Goal: Information Seeking & Learning: Learn about a topic

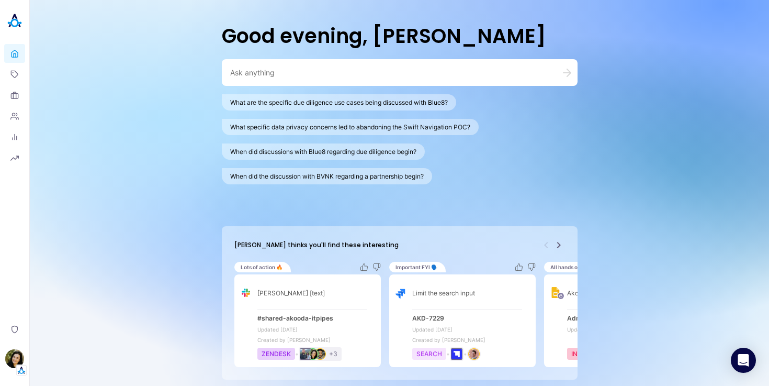
click at [556, 242] on icon "Next" at bounding box center [558, 245] width 13 height 13
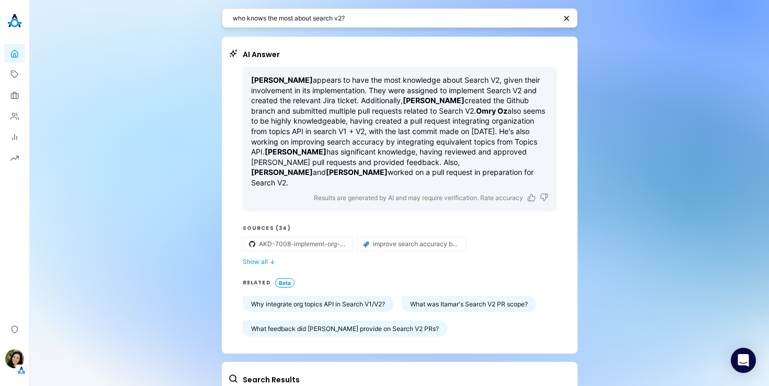
scroll to position [61, 0]
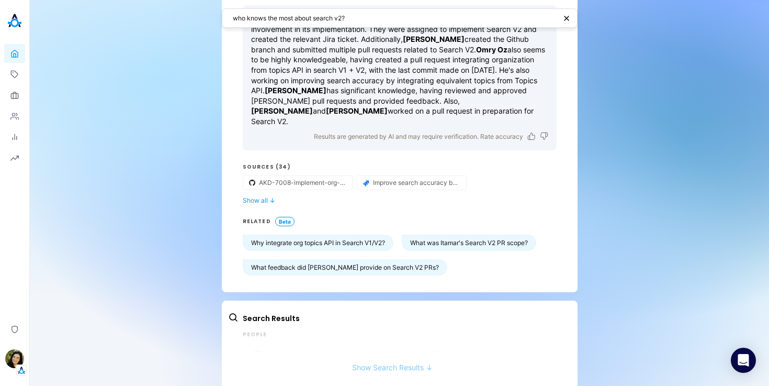
click at [391, 353] on button "Show Search Results ↓" at bounding box center [392, 361] width 329 height 19
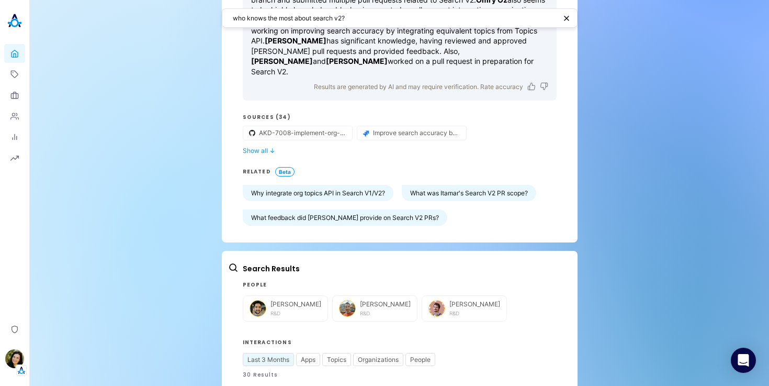
scroll to position [0, 0]
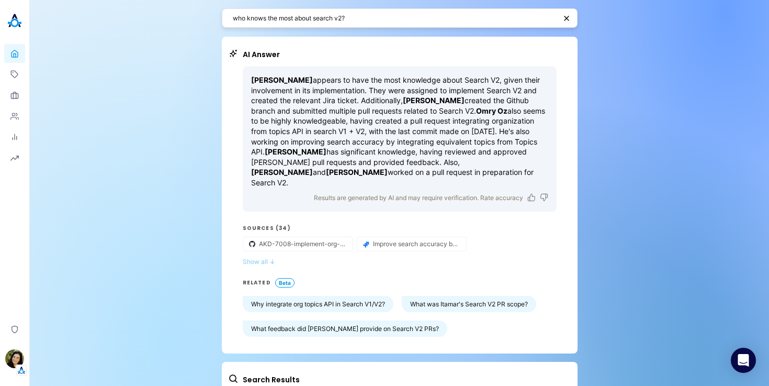
click at [267, 257] on button "Show all ↓" at bounding box center [400, 261] width 314 height 8
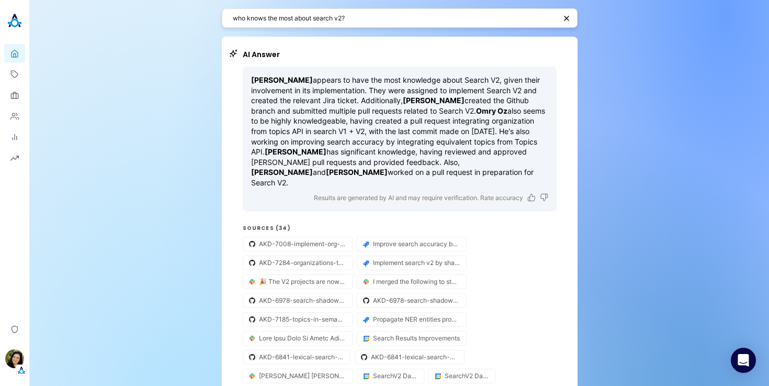
click at [324, 19] on textarea "who knows the most about search v2?" at bounding box center [394, 18] width 323 height 10
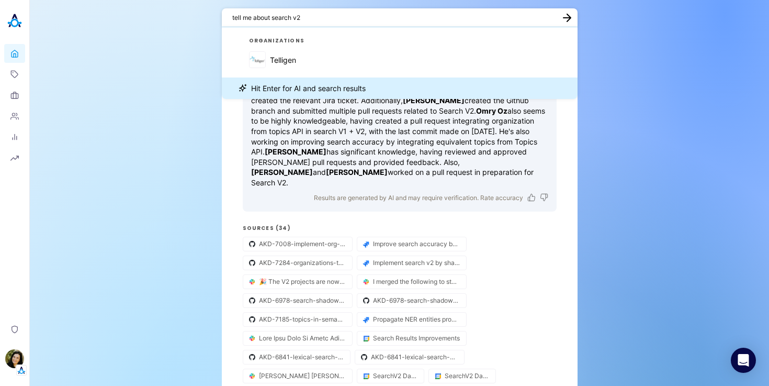
type textarea "tell me about search v2"
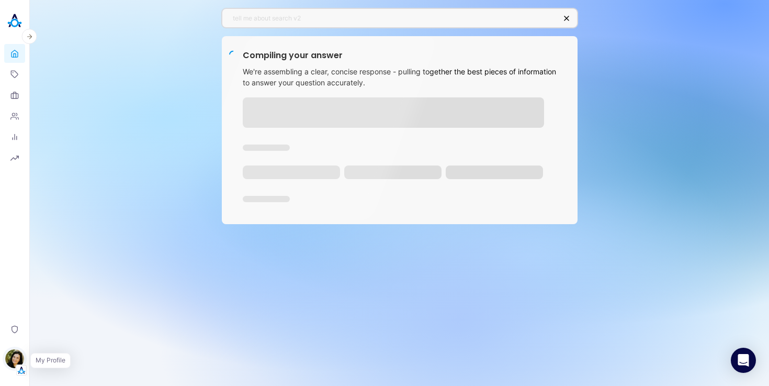
click at [15, 361] on img "button" at bounding box center [14, 358] width 19 height 19
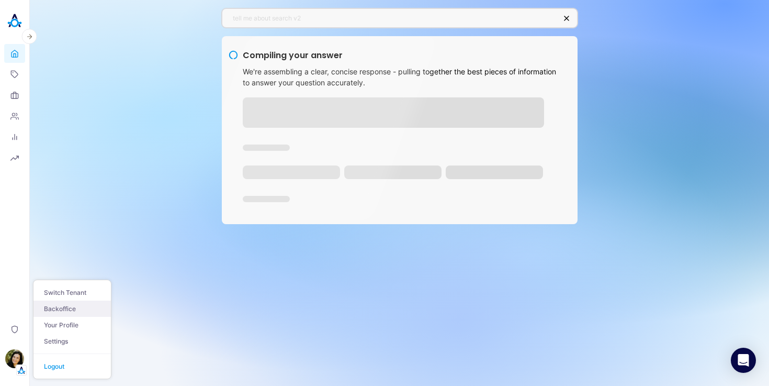
click at [64, 305] on link "Backoffice" at bounding box center [71, 308] width 77 height 16
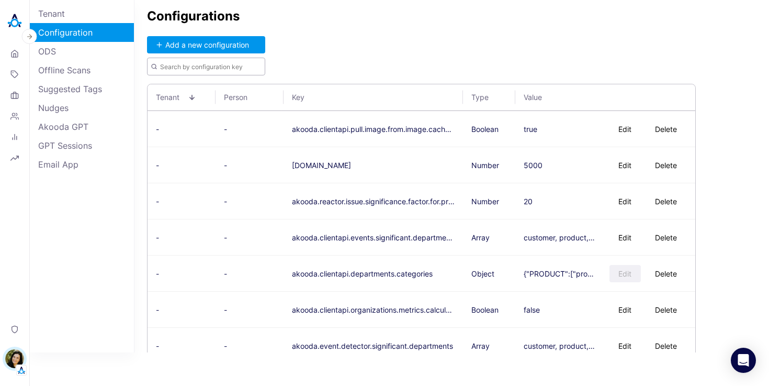
click at [188, 66] on input "text" at bounding box center [206, 67] width 118 height 18
type input "s"
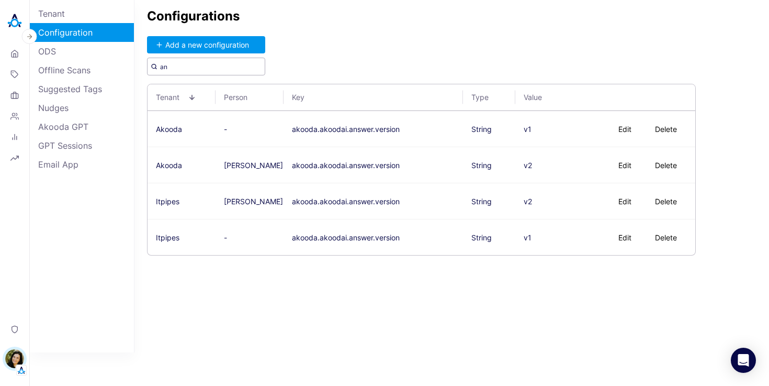
type input "a"
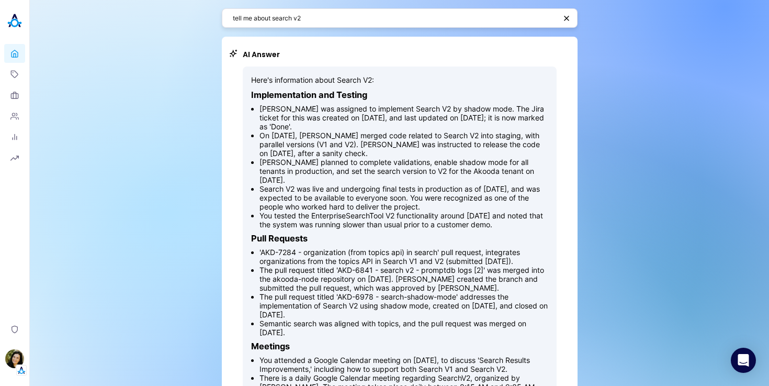
click at [306, 14] on textarea "tell me about search v2" at bounding box center [394, 18] width 323 height 10
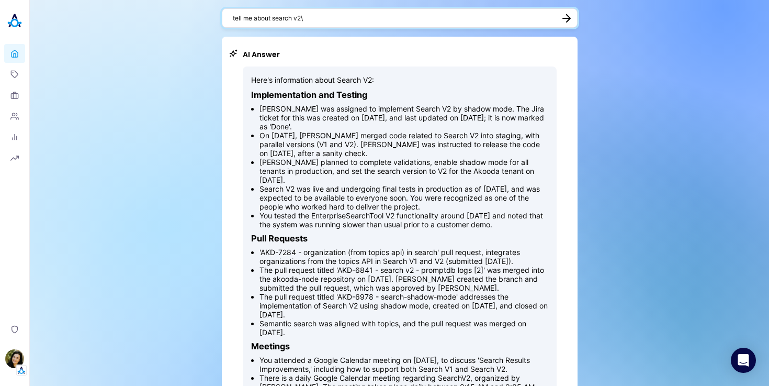
type textarea "tell me about search v2"
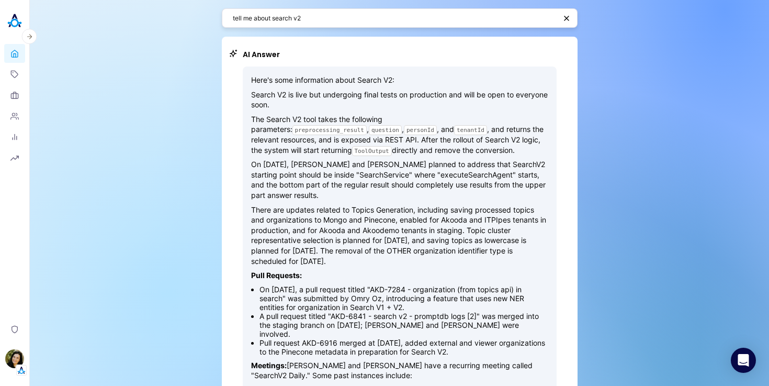
click at [10, 27] on img at bounding box center [14, 20] width 21 height 21
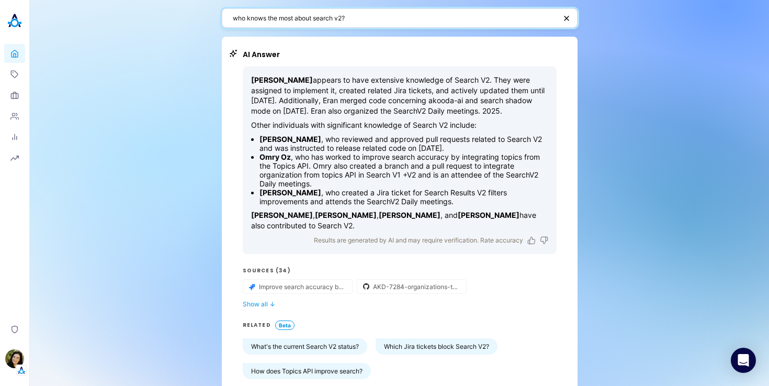
click at [289, 21] on textarea "who knows the most about search v2?" at bounding box center [394, 18] width 323 height 10
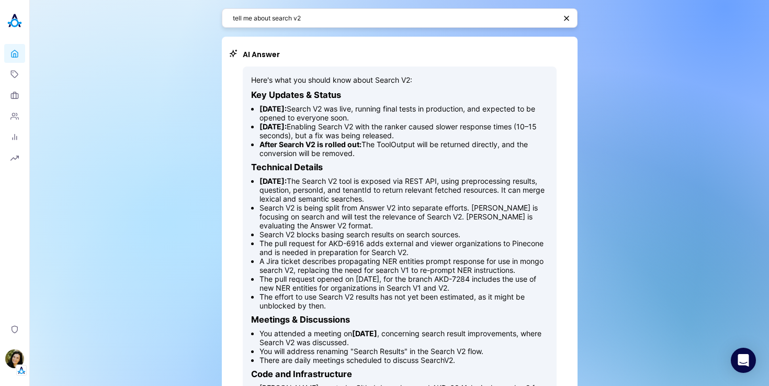
click at [310, 18] on textarea "tell me about search v2" at bounding box center [394, 18] width 323 height 10
type textarea "do we have an NDA with walmart?"
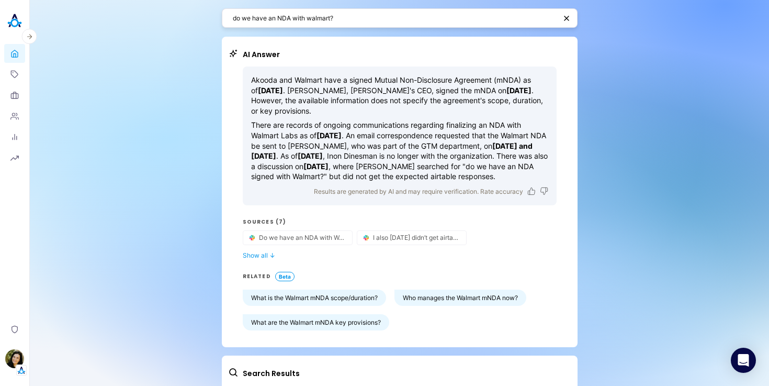
click at [9, 19] on img at bounding box center [14, 20] width 21 height 21
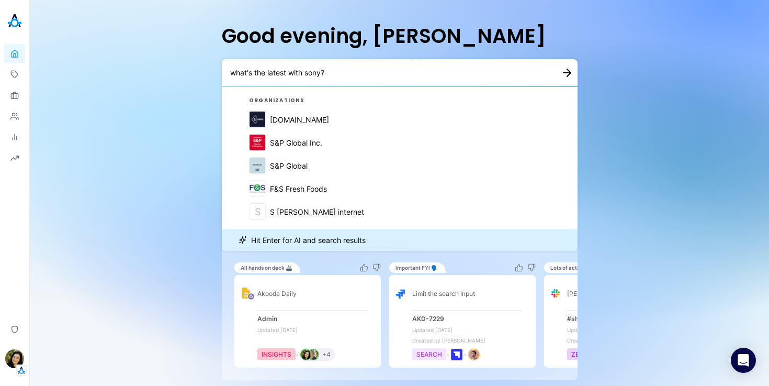
click at [321, 72] on textarea "what's the latest with sony?" at bounding box center [387, 72] width 314 height 10
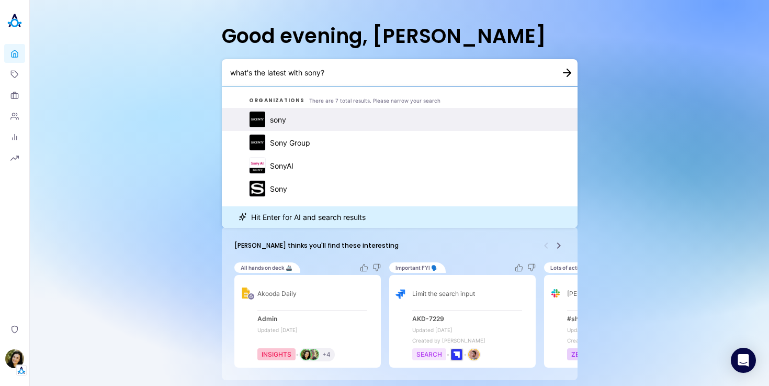
type textarea "what's the latest with sony?"
click at [322, 123] on button "sony" at bounding box center [400, 119] width 356 height 23
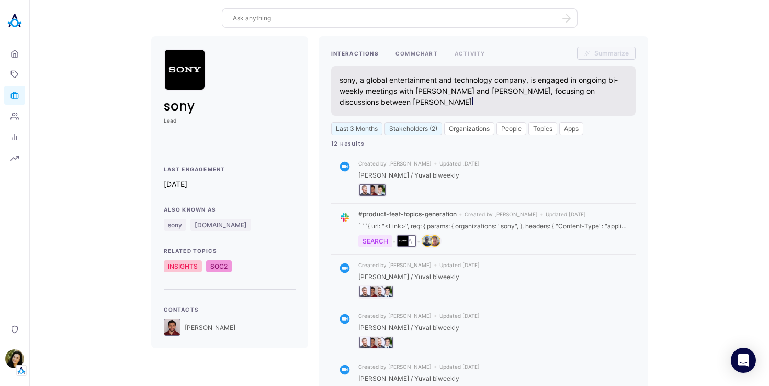
click at [420, 52] on button "COMMCHART" at bounding box center [417, 53] width 42 height 13
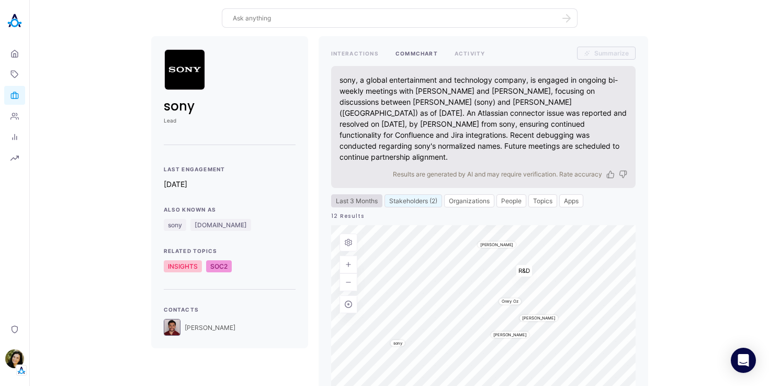
click at [363, 194] on button "Last 3 Months" at bounding box center [356, 200] width 51 height 13
select select "4"
select select "2025"
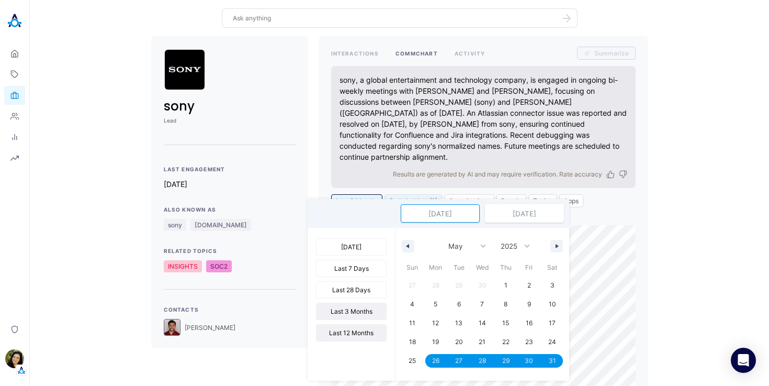
click at [353, 329] on button "Last 12 Months" at bounding box center [351, 332] width 71 height 17
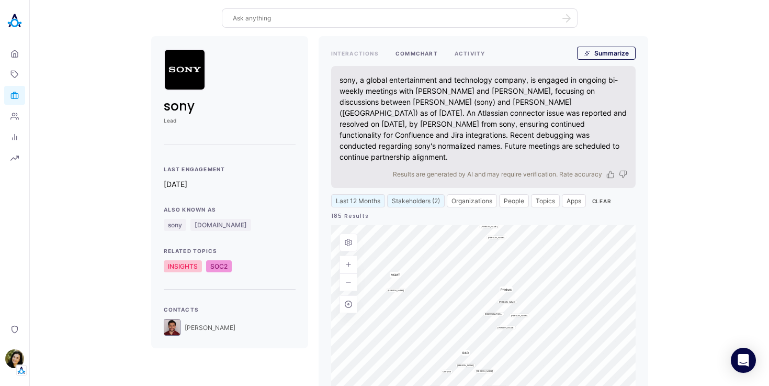
click at [461, 54] on button "ACTIVITY" at bounding box center [470, 53] width 31 height 13
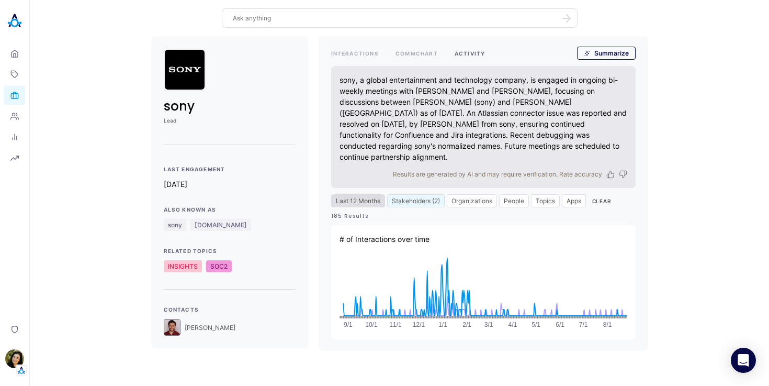
click at [349, 194] on button "Last 12 Months" at bounding box center [358, 200] width 54 height 13
select select "7"
select select "2024"
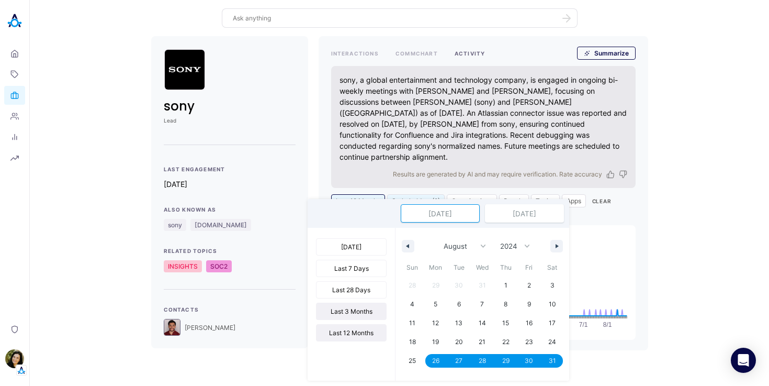
click at [355, 306] on button "Last 3 Months" at bounding box center [351, 310] width 71 height 17
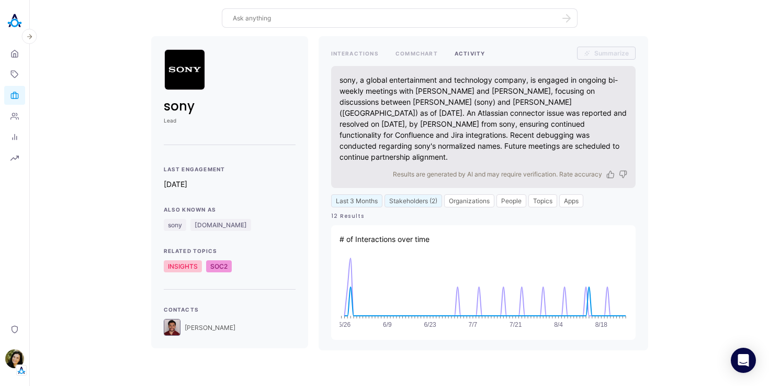
click at [15, 25] on img at bounding box center [14, 20] width 21 height 21
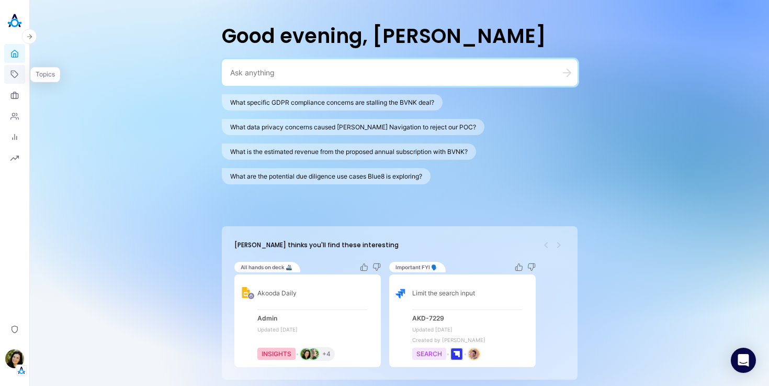
click at [18, 71] on icon at bounding box center [14, 74] width 8 height 8
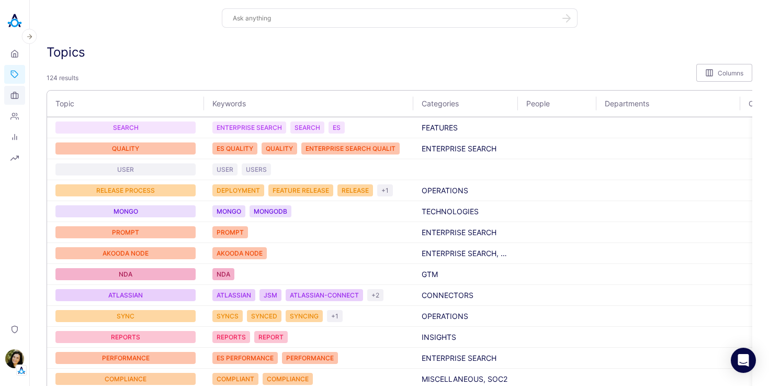
click at [19, 99] on link "Organizations" at bounding box center [14, 95] width 21 height 19
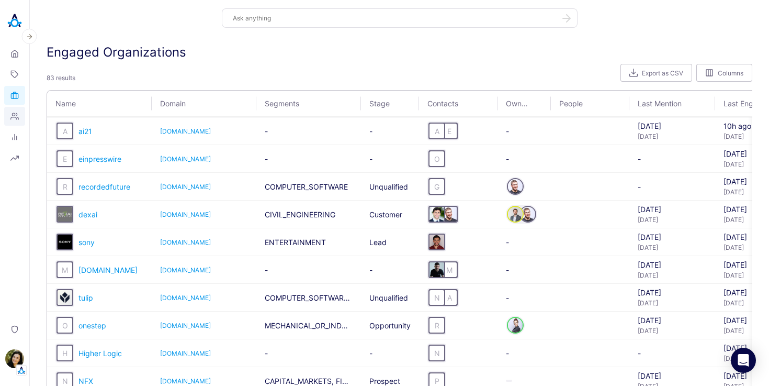
click at [16, 120] on link "People" at bounding box center [14, 116] width 21 height 19
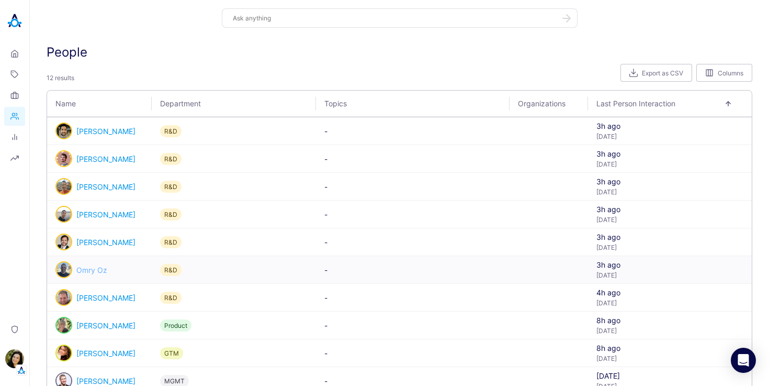
scroll to position [107, 0]
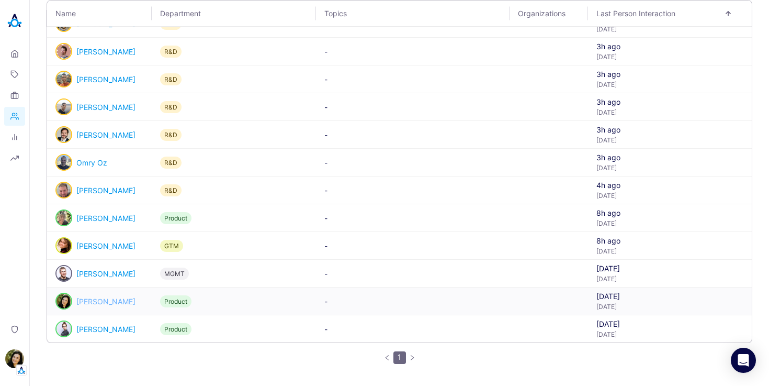
click at [98, 302] on link "[PERSON_NAME]" at bounding box center [105, 301] width 59 height 9
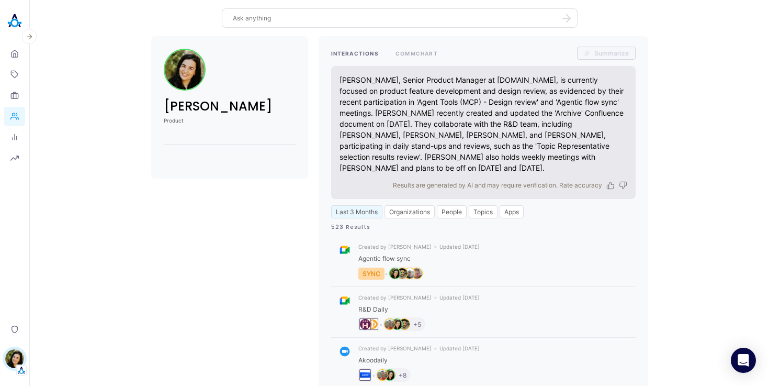
click at [10, 24] on img at bounding box center [14, 20] width 21 height 21
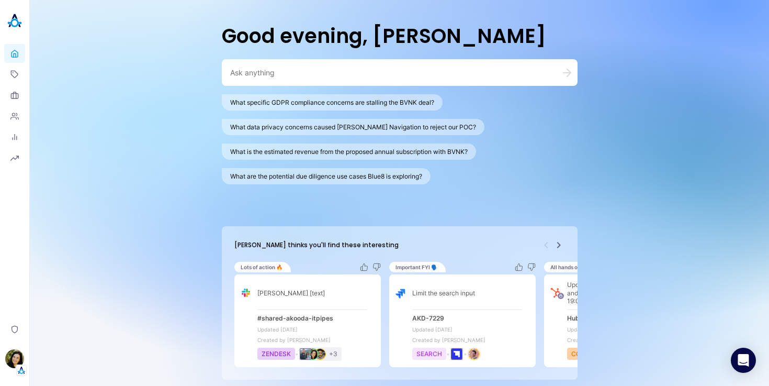
click at [501, 159] on div "What specific GDPR compliance concerns are stalling the BVNK deal? What data pr…" at bounding box center [400, 139] width 356 height 90
click at [273, 75] on textarea at bounding box center [387, 72] width 314 height 10
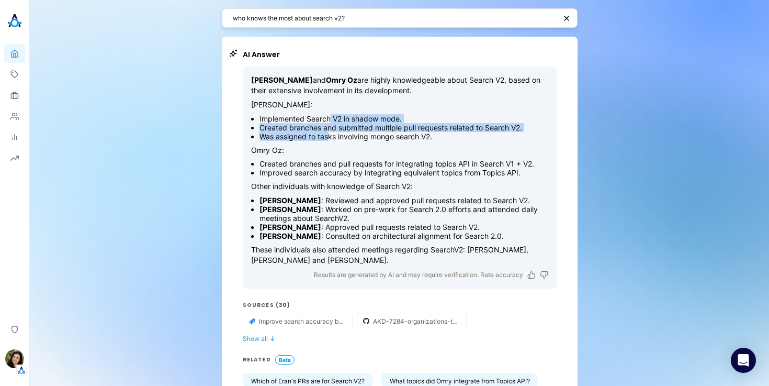
drag, startPoint x: 330, startPoint y: 118, endPoint x: 330, endPoint y: 133, distance: 15.2
click at [330, 133] on ul "Implemented Search V2 in shadow mode. Created branches and submitted multiple p…" at bounding box center [399, 127] width 297 height 27
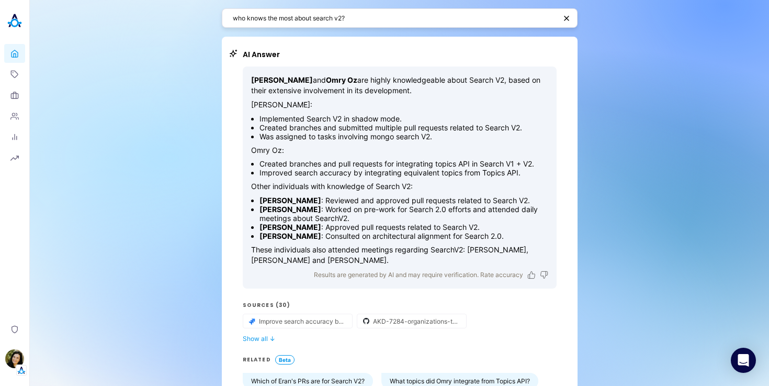
drag, startPoint x: 303, startPoint y: 168, endPoint x: 303, endPoint y: 175, distance: 6.8
click at [303, 175] on li "Improved search accuracy by integrating equivalent topics from Topics API." at bounding box center [403, 172] width 289 height 9
click at [309, 200] on li "[PERSON_NAME] : Reviewed and approved pull requests related to Search V2." at bounding box center [403, 200] width 289 height 9
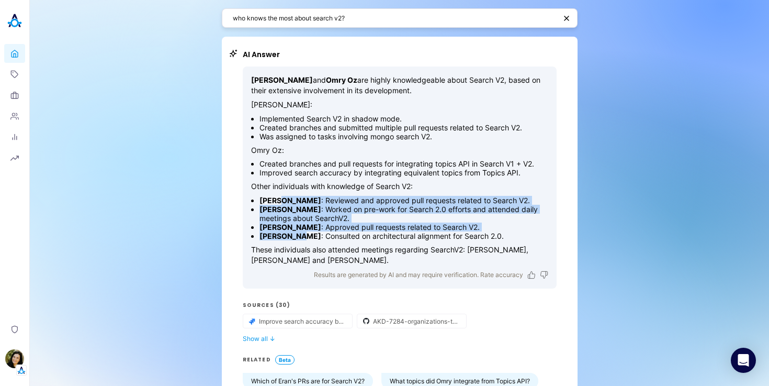
drag, startPoint x: 297, startPoint y: 235, endPoint x: 273, endPoint y: 200, distance: 42.8
click at [273, 200] on ul "[PERSON_NAME] : Reviewed and approved pull requests related to Search V2. [PERS…" at bounding box center [399, 218] width 297 height 44
click at [273, 200] on strong "[PERSON_NAME]" at bounding box center [290, 200] width 62 height 9
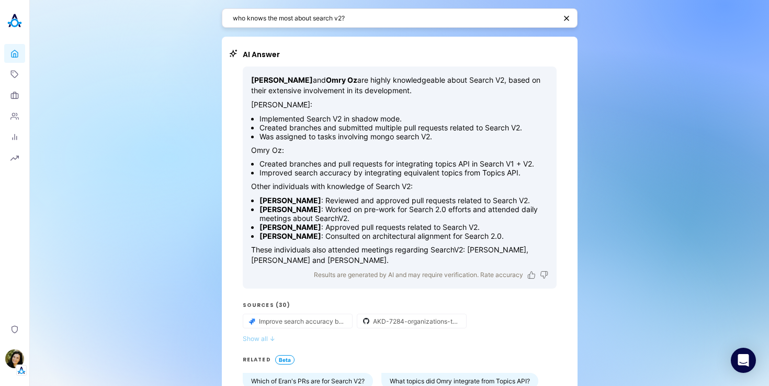
click at [259, 340] on button "Show all ↓" at bounding box center [400, 338] width 314 height 8
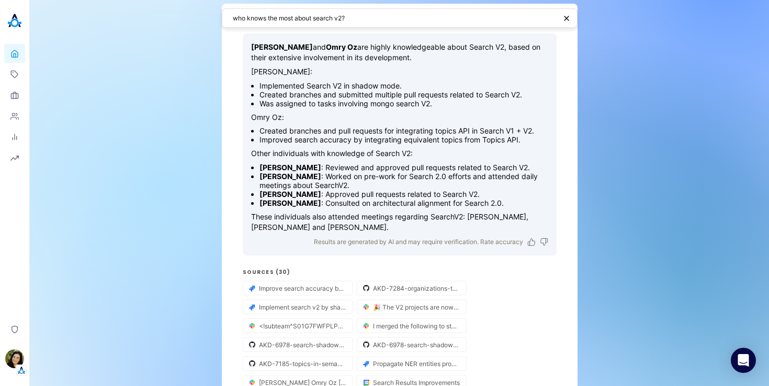
scroll to position [32, 0]
click at [352, 18] on textarea "who knows the most about search v2?" at bounding box center [394, 18] width 323 height 10
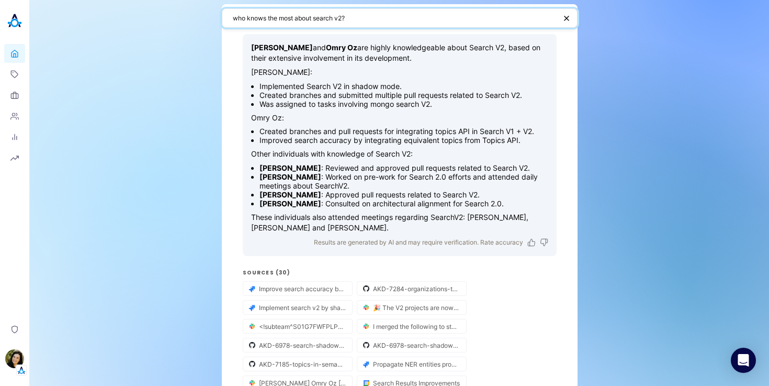
click at [352, 18] on textarea "who knows the most about search v2?" at bounding box center [394, 18] width 323 height 10
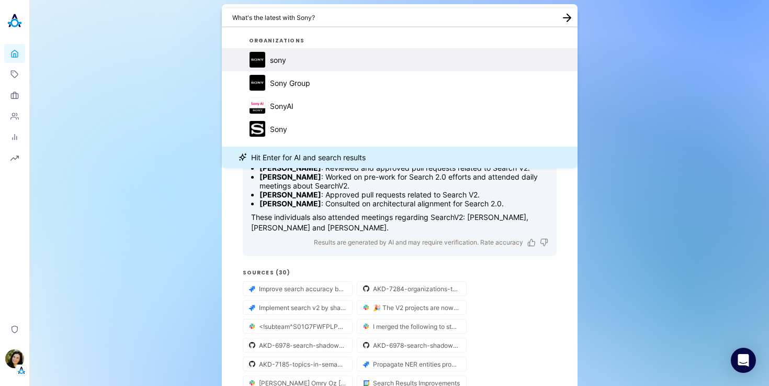
type textarea "What's the latest with Sony?"
click at [324, 62] on button "sony" at bounding box center [400, 59] width 356 height 23
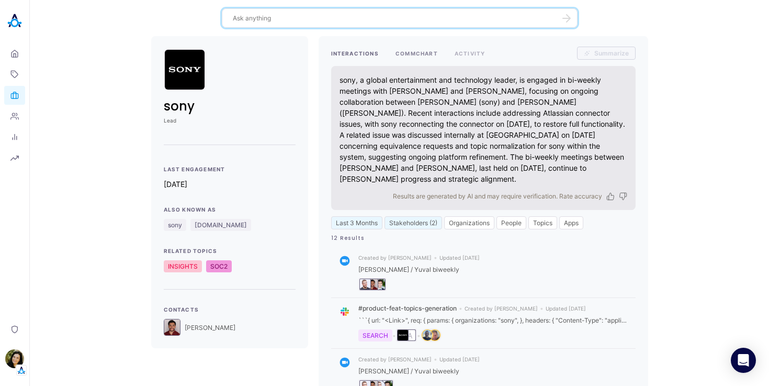
click at [410, 55] on button "COMMCHART" at bounding box center [417, 53] width 42 height 13
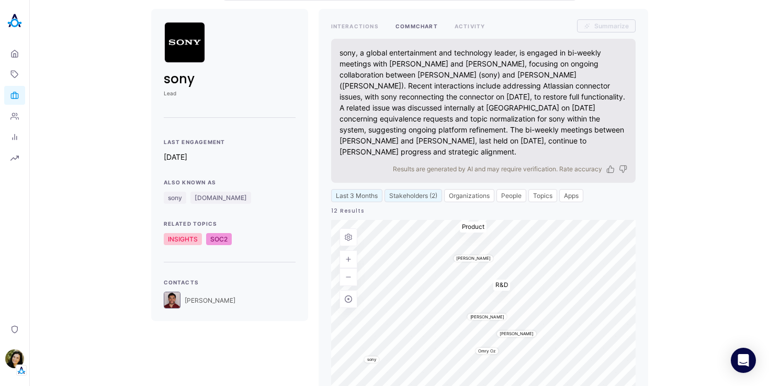
scroll to position [25, 0]
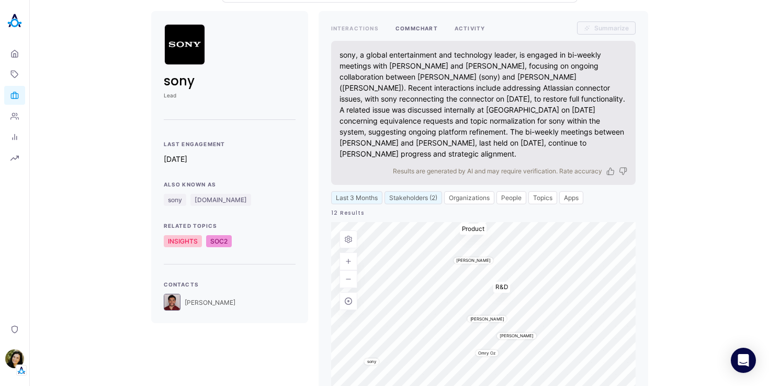
click at [469, 31] on button "ACTIVITY" at bounding box center [470, 27] width 31 height 13
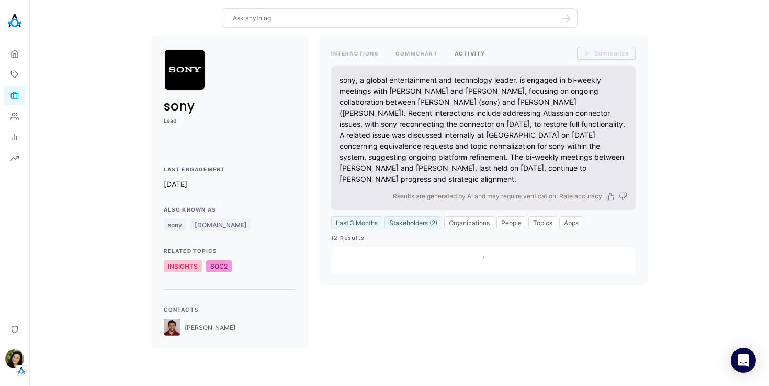
scroll to position [0, 0]
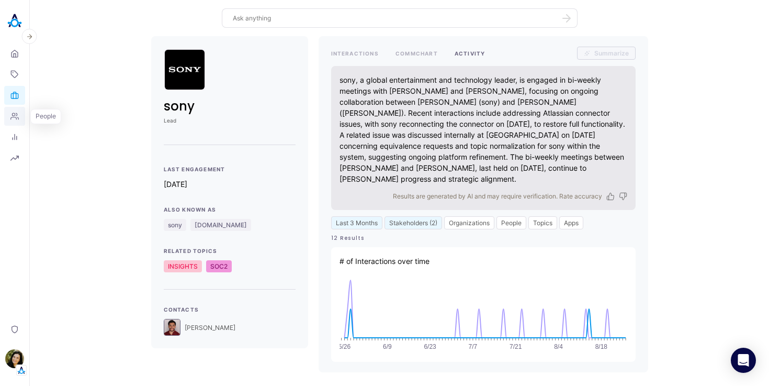
click at [15, 117] on icon at bounding box center [15, 116] width 8 height 6
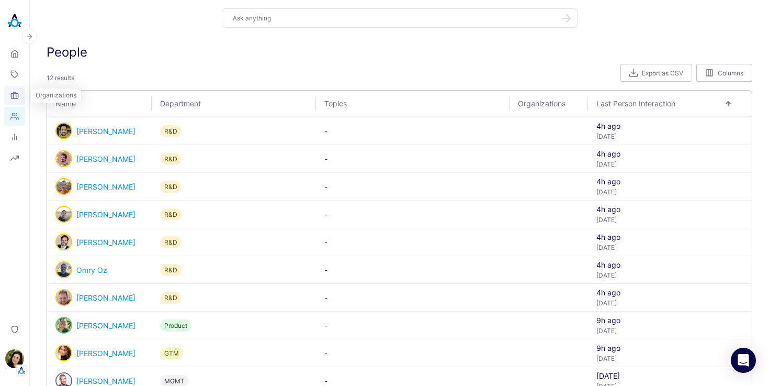
click at [9, 96] on link "Organizations" at bounding box center [14, 95] width 21 height 19
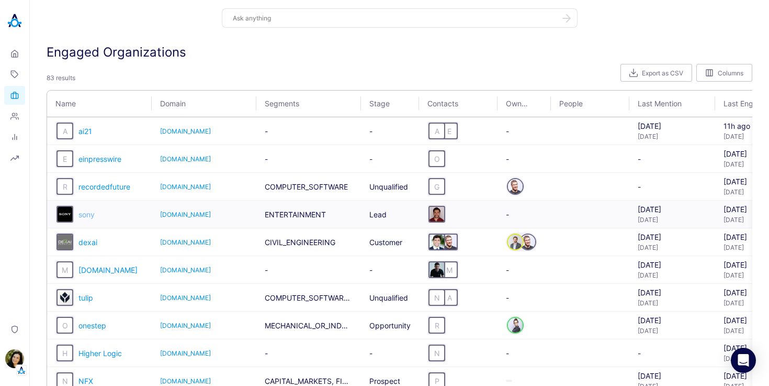
click at [86, 217] on span "sony" at bounding box center [86, 214] width 16 height 9
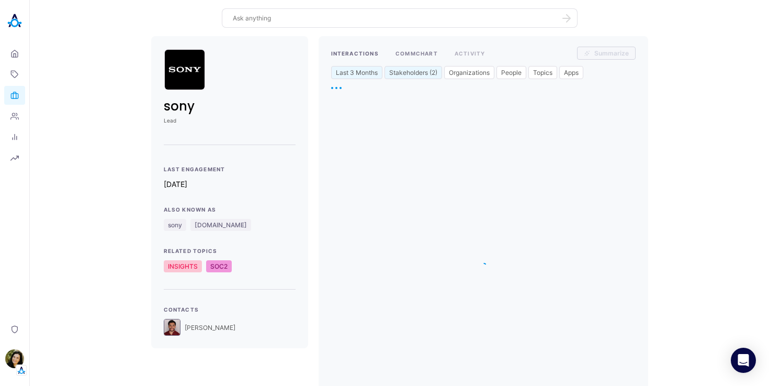
click at [413, 52] on button "COMMCHART" at bounding box center [417, 53] width 42 height 13
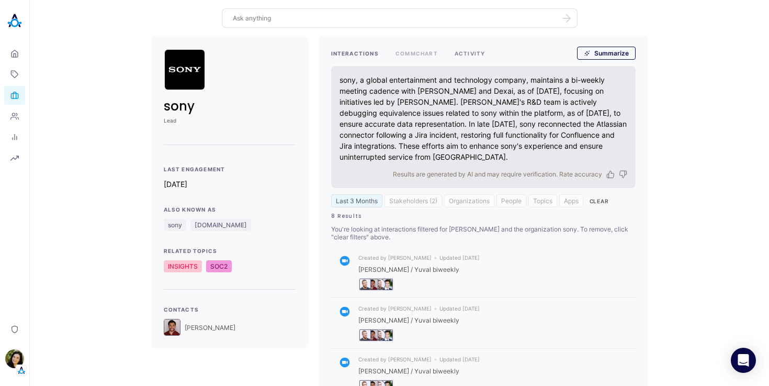
click at [462, 57] on button "ACTIVITY" at bounding box center [470, 53] width 31 height 13
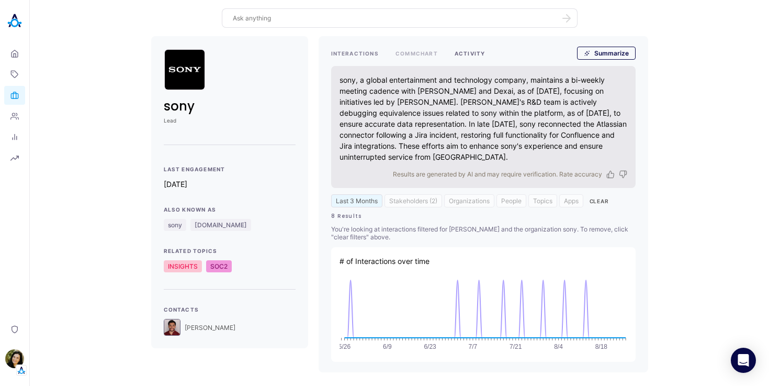
click at [365, 52] on button "INTERACTIONS" at bounding box center [355, 53] width 48 height 13
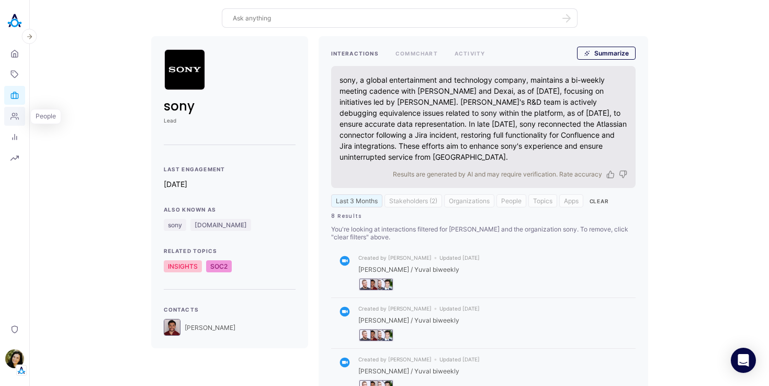
click at [15, 119] on icon at bounding box center [14, 116] width 8 height 8
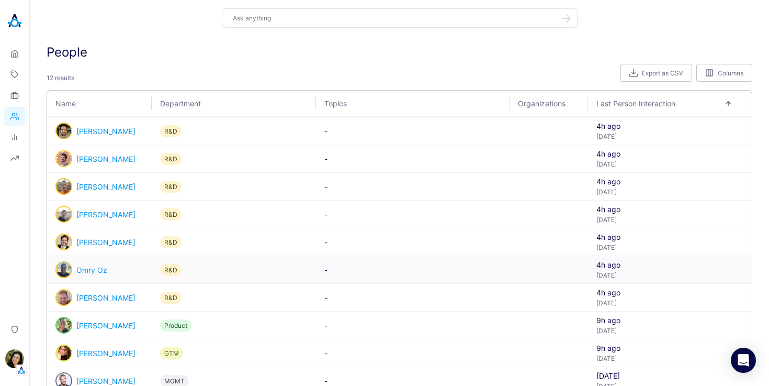
scroll to position [107, 0]
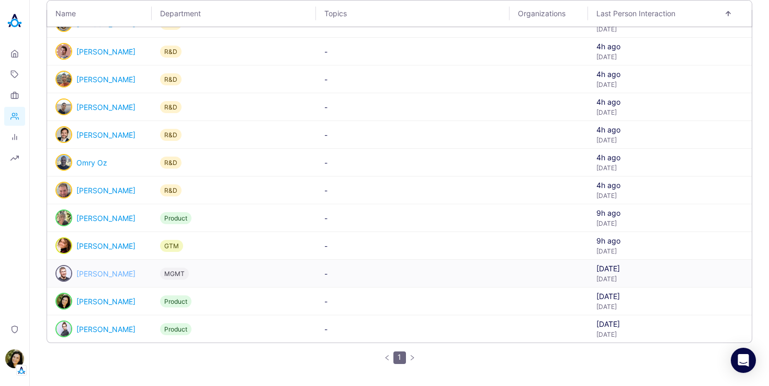
click at [126, 273] on link "[PERSON_NAME]" at bounding box center [105, 273] width 59 height 9
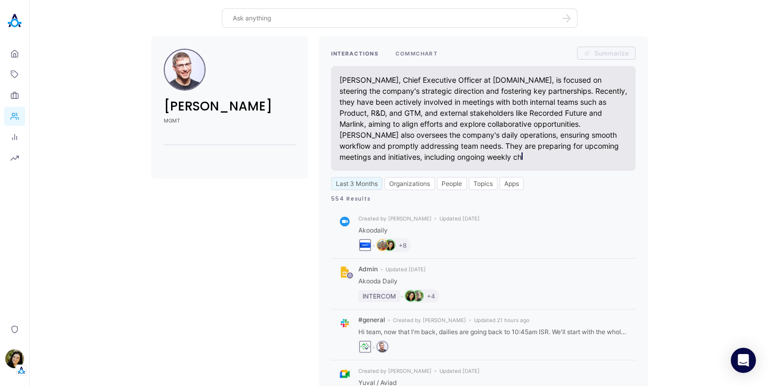
click at [414, 54] on button "COMMCHART" at bounding box center [417, 53] width 42 height 13
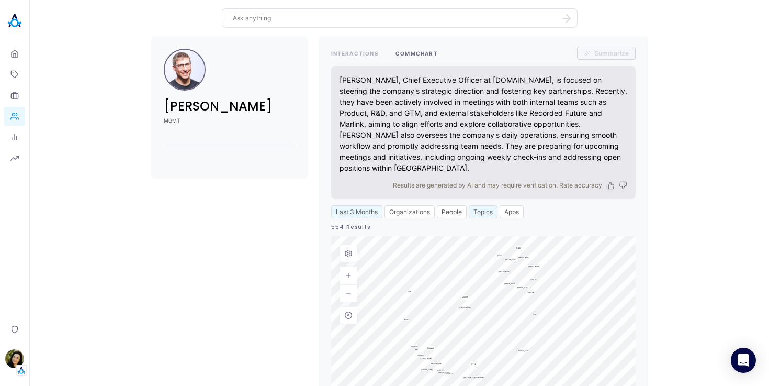
click at [489, 205] on button "Topics" at bounding box center [483, 211] width 29 height 13
type input "search"
click at [480, 276] on div "button" at bounding box center [481, 275] width 7 height 7
checkbox input "true"
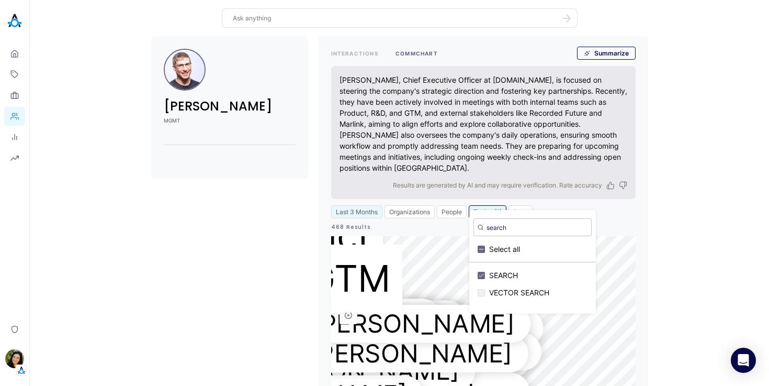
click at [658, 216] on div "[PERSON_NAME] MGMT INTERACTIONS [PERSON_NAME], Chief Executive Officer at [DOMA…" at bounding box center [399, 266] width 722 height 461
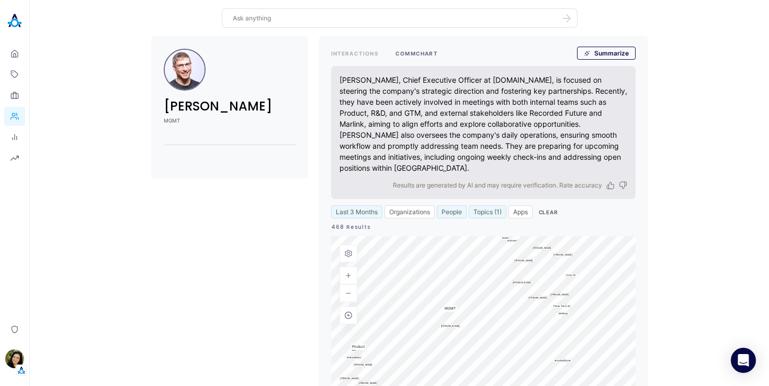
click at [451, 205] on button "People" at bounding box center [452, 211] width 30 height 13
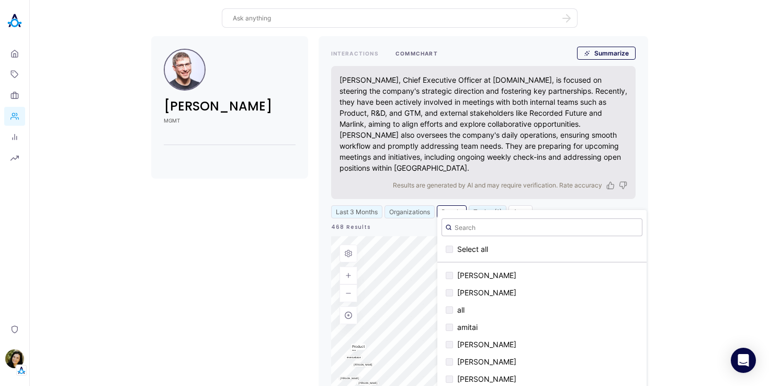
click at [420, 205] on button "Organizations" at bounding box center [410, 211] width 50 height 13
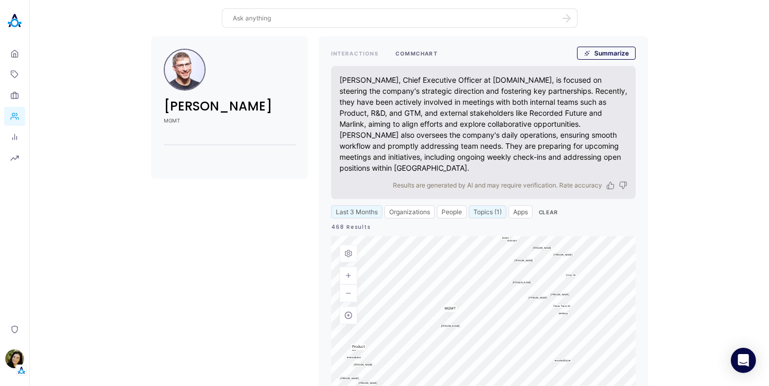
click at [636, 239] on div "INTERACTIONS [PERSON_NAME], Chief Executive Officer at [DOMAIN_NAME], is focuse…" at bounding box center [484, 266] width 330 height 461
click at [16, 77] on icon at bounding box center [14, 74] width 8 height 8
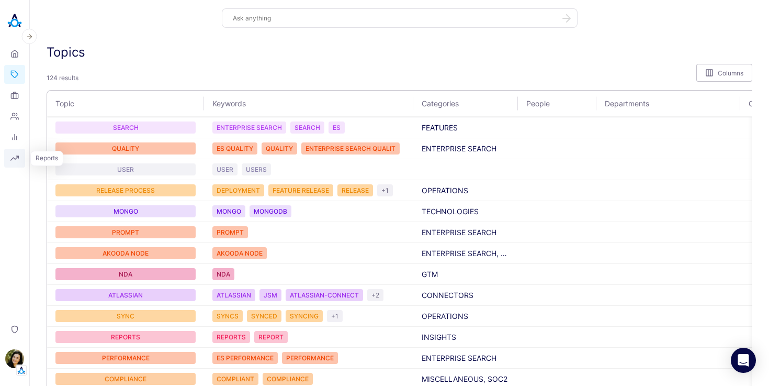
click at [14, 160] on icon "button" at bounding box center [14, 158] width 8 height 8
click at [166, 48] on div "Topics" at bounding box center [400, 51] width 706 height 15
